Goal: Information Seeking & Learning: Learn about a topic

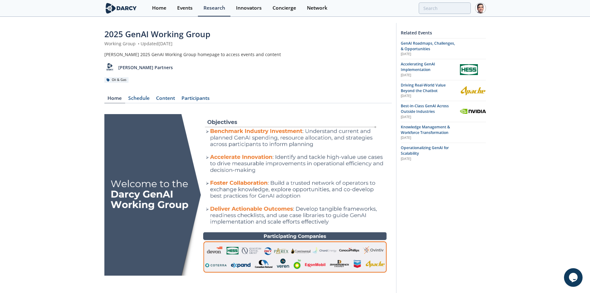
click at [128, 8] on img at bounding box center [121, 8] width 34 height 11
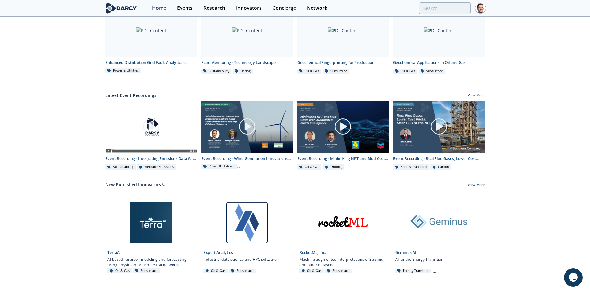
scroll to position [263, 0]
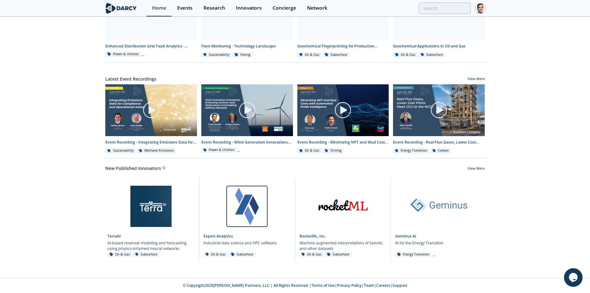
click at [380, 282] on link "Careers" at bounding box center [383, 284] width 14 height 5
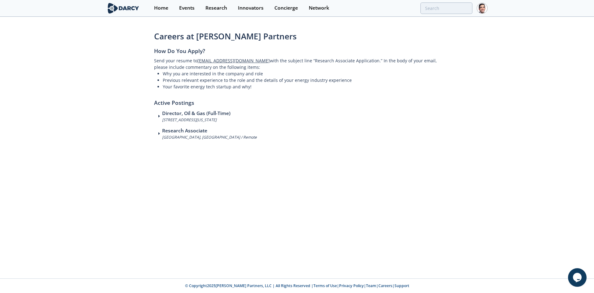
click at [165, 116] on h3 "Director, Oil & Gas (Full-Time)" at bounding box center [196, 113] width 68 height 7
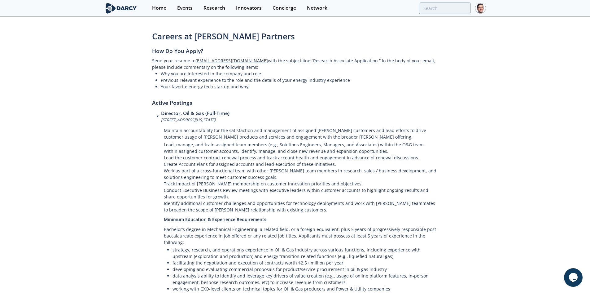
click at [165, 116] on h3 "Director, Oil & Gas (Full-Time)" at bounding box center [195, 113] width 68 height 7
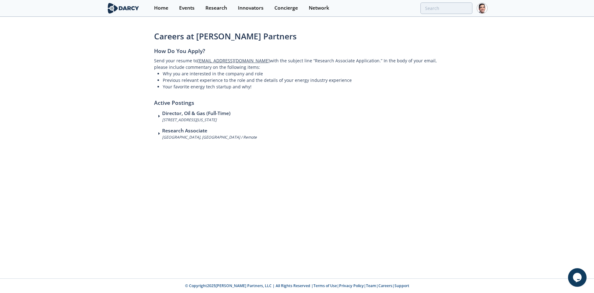
click at [161, 134] on span at bounding box center [161, 133] width 4 height 4
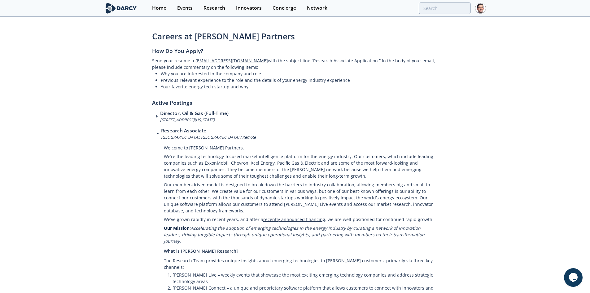
click at [162, 132] on h3 "Research Associate" at bounding box center [208, 130] width 95 height 7
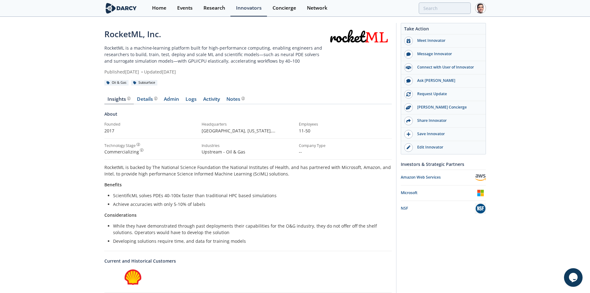
click at [189, 99] on link "Logs" at bounding box center [191, 100] width 18 height 7
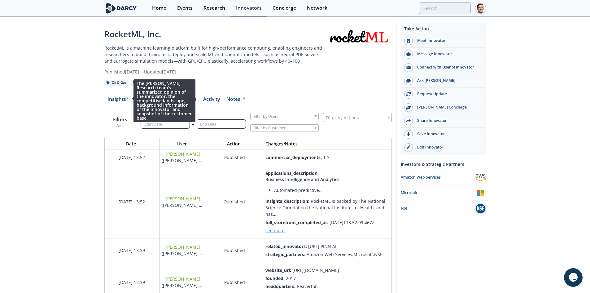
click at [126, 99] on div "The Darcy Research team’s summarized opinion of the innovator, the competitive …" at bounding box center [128, 98] width 4 height 3
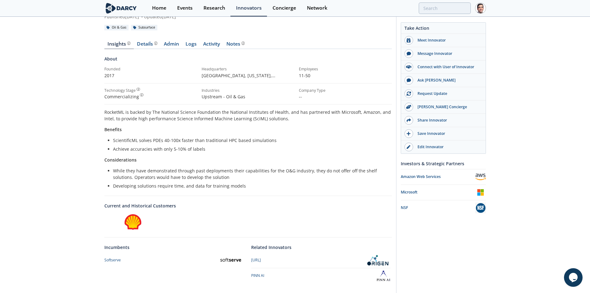
scroll to position [17, 0]
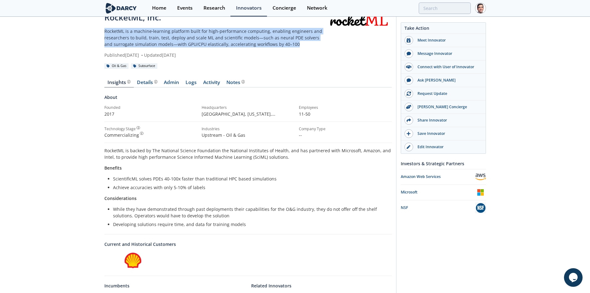
drag, startPoint x: 119, startPoint y: 32, endPoint x: 289, endPoint y: 45, distance: 170.5
click at [289, 45] on div "RocketML, Inc. RocketML is a machine‑learning platform built for high-performan…" at bounding box center [295, 170] width 590 height 339
copy p "RocketML is a machine‑learning platform built for high-performance computing, e…"
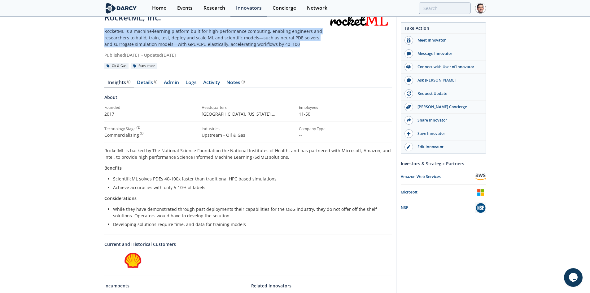
click at [151, 82] on div "Details Product overview, business model, technology and applications as added …" at bounding box center [147, 82] width 20 height 5
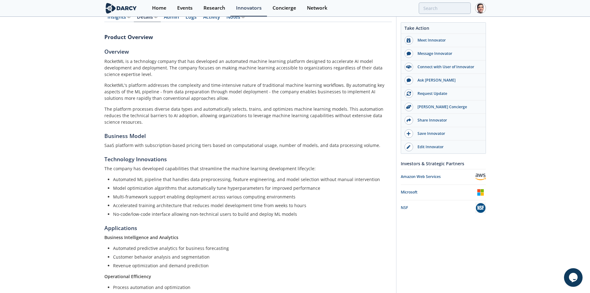
scroll to position [24, 0]
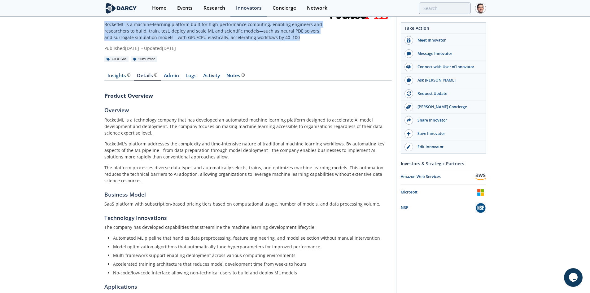
click at [118, 77] on div "Insights The Darcy Research team’s summarized opinion of the innovator, the com…" at bounding box center [118, 75] width 23 height 5
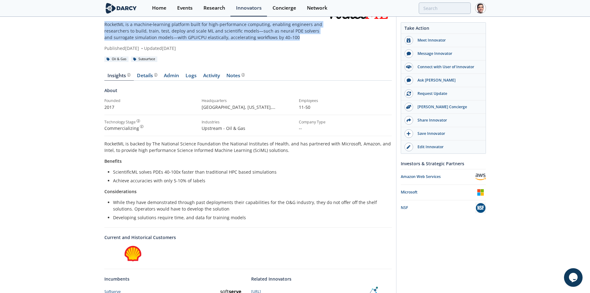
click at [151, 78] on div "Details Product overview, business model, technology and applications as added …" at bounding box center [147, 75] width 20 height 5
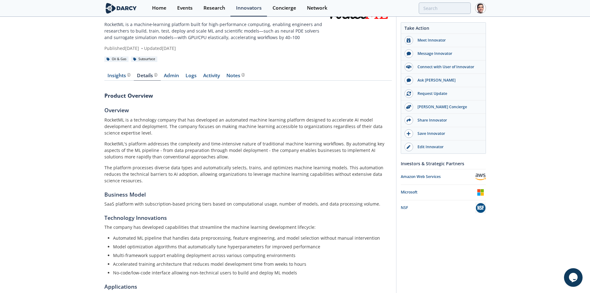
click at [121, 81] on div "Insights The Darcy Research team’s summarized opinion of the innovator, the com…" at bounding box center [247, 258] width 287 height 388
click at [123, 79] on link "Insights The Darcy Research team’s summarized opinion of the innovator, the com…" at bounding box center [118, 76] width 29 height 7
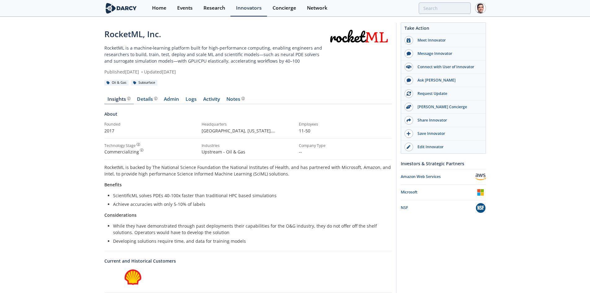
scroll to position [24, 0]
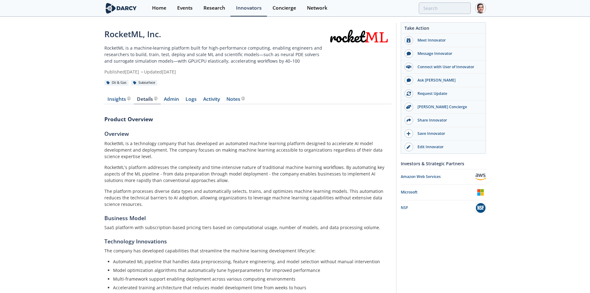
scroll to position [24, 0]
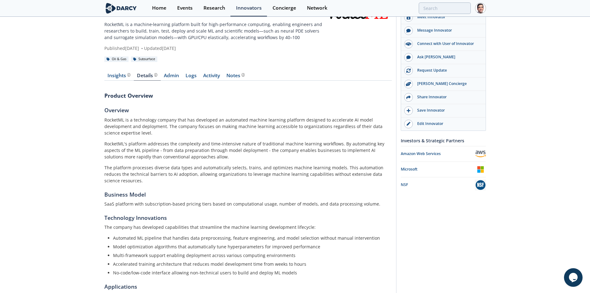
scroll to position [24, 0]
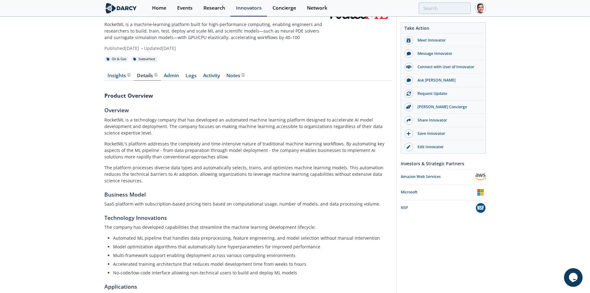
click at [126, 6] on img at bounding box center [121, 8] width 34 height 11
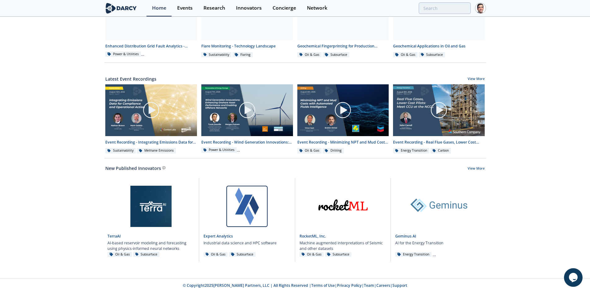
scroll to position [263, 0]
click at [478, 167] on link "View More" at bounding box center [475, 169] width 17 height 6
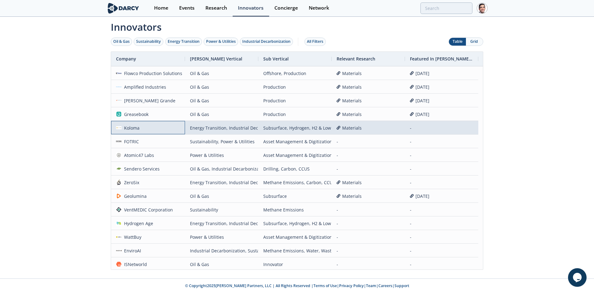
click at [132, 128] on div "Koloma" at bounding box center [131, 127] width 18 height 13
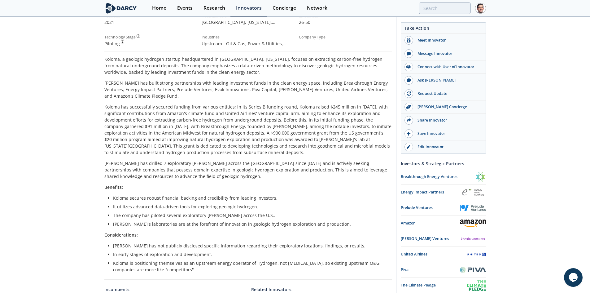
scroll to position [62, 0]
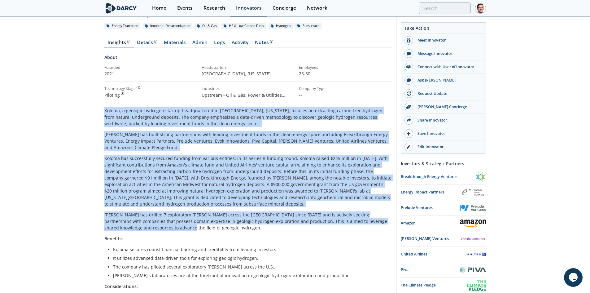
drag, startPoint x: 102, startPoint y: 110, endPoint x: 155, endPoint y: 221, distance: 123.4
click at [143, 227] on div "Koloma 2024 Top Innovator Koloma is a geologic hydrogen company that leverages …" at bounding box center [295, 210] width 590 height 511
copy div "Koloma, a geologic hydrogen startup headquartered in Denver, Colorado, focuses …"
click at [268, 160] on p "Koloma has successfully secured funding from various entities; in its Series B …" at bounding box center [247, 181] width 287 height 52
click at [271, 170] on p "Koloma has successfully secured funding from various entities; in its Series B …" at bounding box center [247, 181] width 287 height 52
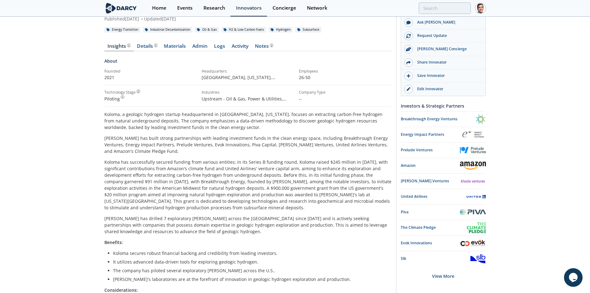
scroll to position [0, 0]
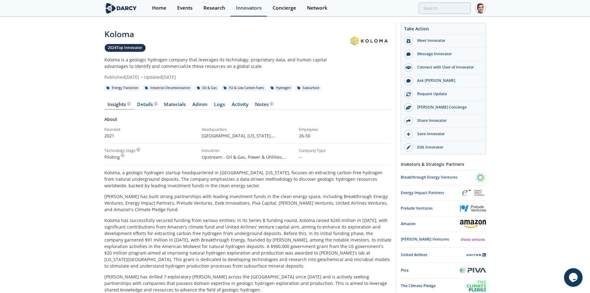
click at [150, 103] on div "Details" at bounding box center [147, 104] width 20 height 5
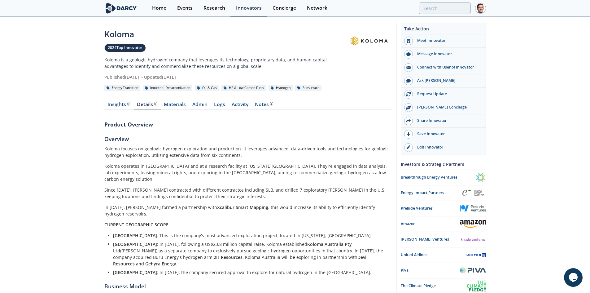
click at [140, 104] on div "Details" at bounding box center [147, 104] width 20 height 5
click at [115, 103] on div "Insights The Darcy Research team’s summarized opinion of the innovator, the com…" at bounding box center [118, 104] width 23 height 5
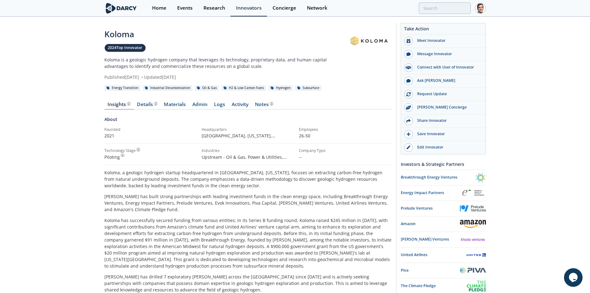
click at [143, 106] on div "Details" at bounding box center [147, 104] width 20 height 5
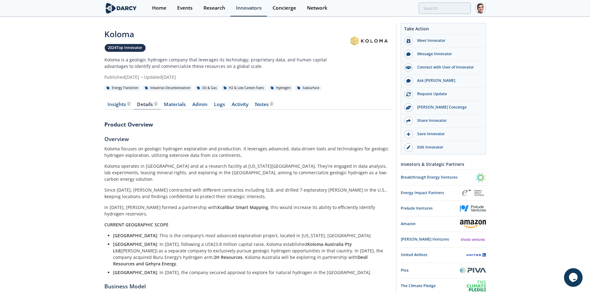
click at [112, 106] on div "Insights The Darcy Research team’s summarized opinion of the innovator, the com…" at bounding box center [118, 104] width 23 height 5
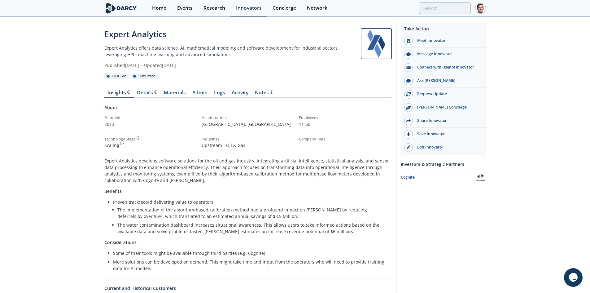
click at [150, 93] on div "Details" at bounding box center [147, 92] width 20 height 5
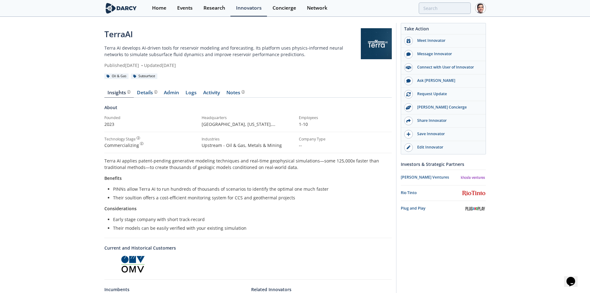
click at [147, 94] on div "Details" at bounding box center [147, 92] width 20 height 5
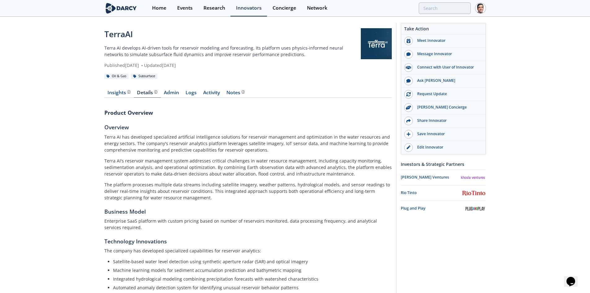
click at [116, 93] on div "Insights The Darcy Research team’s summarized opinion of the innovator, the com…" at bounding box center [118, 92] width 23 height 5
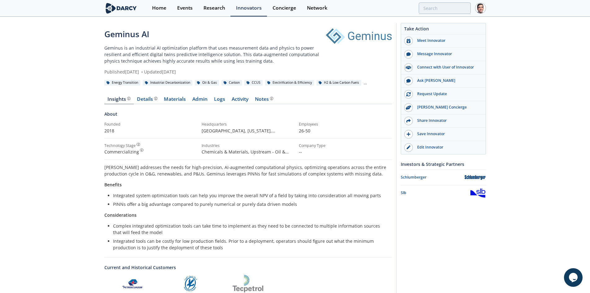
click at [143, 99] on div "Details Product overview, business model, technology and applications as added …" at bounding box center [147, 99] width 20 height 5
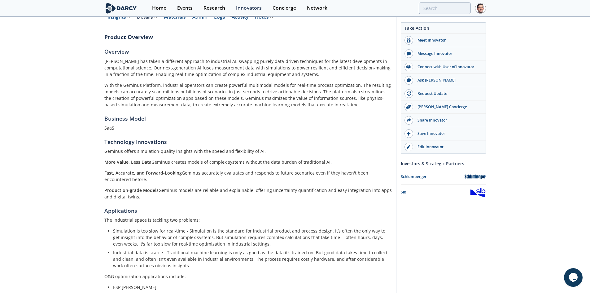
scroll to position [93, 0]
